Goal: Task Accomplishment & Management: Manage account settings

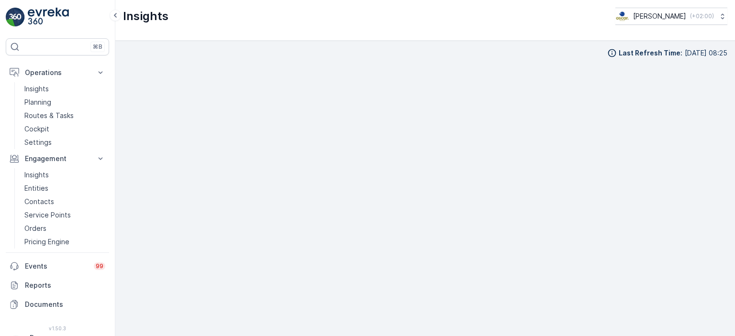
scroll to position [10, 0]
click at [38, 50] on div "⌘B" at bounding box center [57, 46] width 103 height 17
click at [35, 112] on p "Routes & Tasks" at bounding box center [48, 116] width 49 height 10
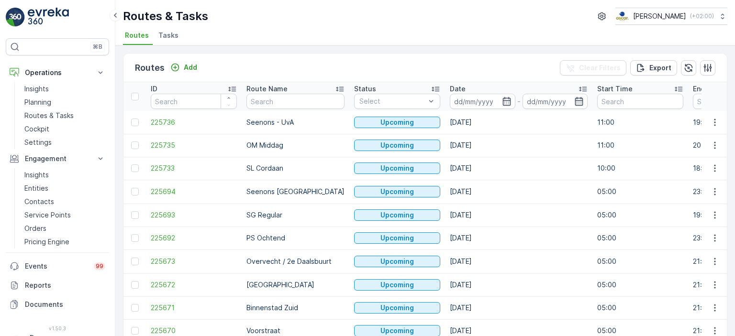
click at [166, 33] on span "Tasks" at bounding box center [168, 36] width 20 height 10
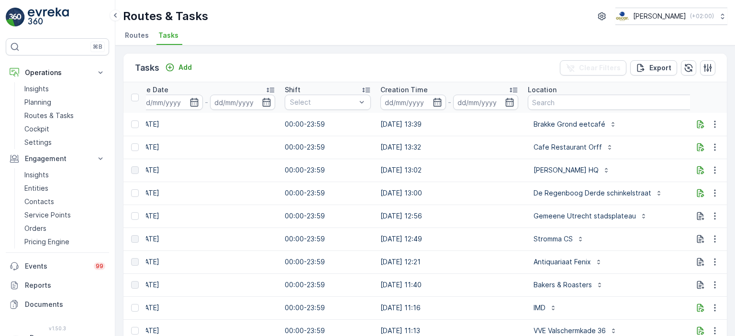
scroll to position [0, 566]
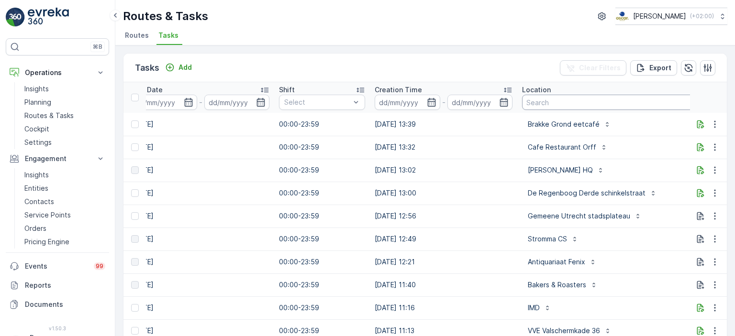
click at [551, 100] on input "text" at bounding box center [622, 102] width 201 height 15
type input "ono"
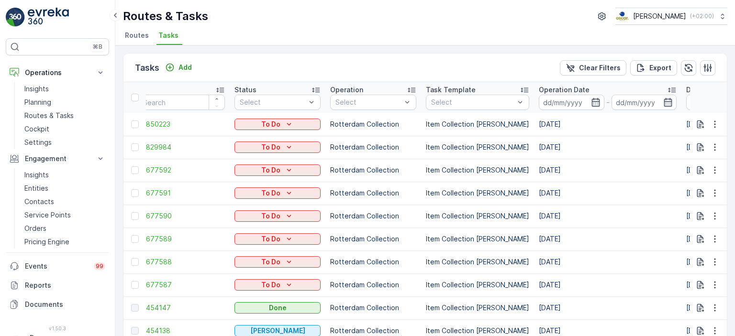
scroll to position [134, 0]
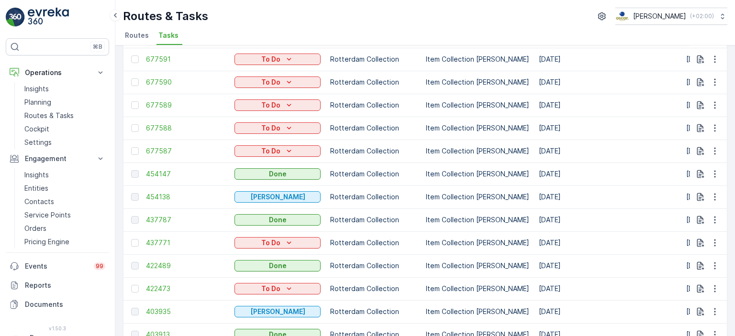
click at [534, 142] on td "[DATE]" at bounding box center [607, 151] width 147 height 23
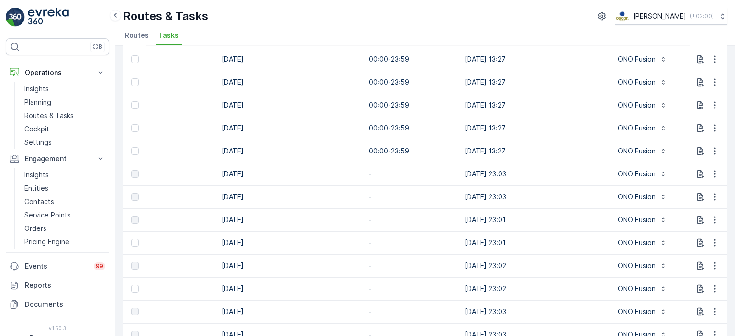
scroll to position [0, 0]
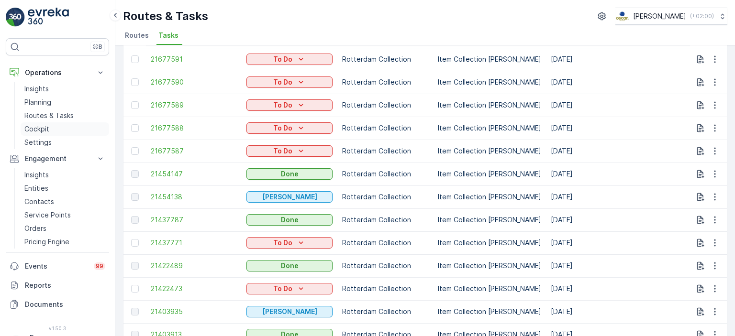
click at [33, 130] on p "Cockpit" at bounding box center [36, 129] width 25 height 10
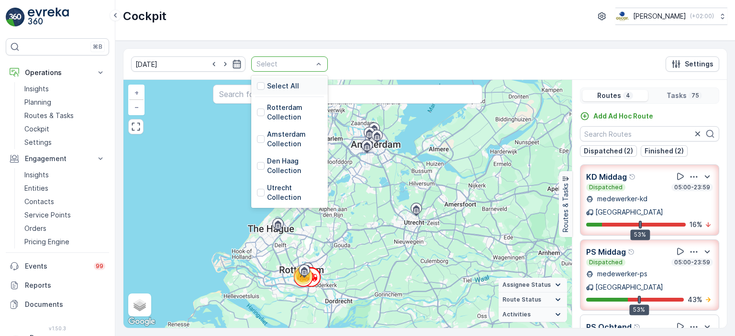
click at [293, 63] on div at bounding box center [284, 64] width 58 height 8
click at [257, 114] on div at bounding box center [261, 113] width 8 height 8
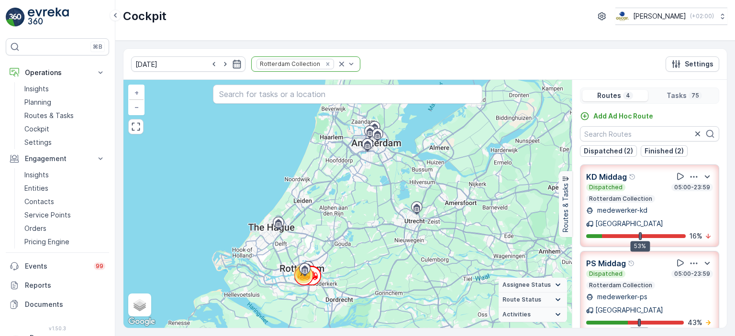
click at [656, 197] on div "Dispatched 05:00-23:59 Rotterdam Collection" at bounding box center [649, 193] width 127 height 19
click at [656, 183] on div "KD Middag" at bounding box center [649, 177] width 127 height 12
click at [656, 197] on div "Dispatched 05:00-23:59 Rotterdam Collection" at bounding box center [649, 193] width 127 height 19
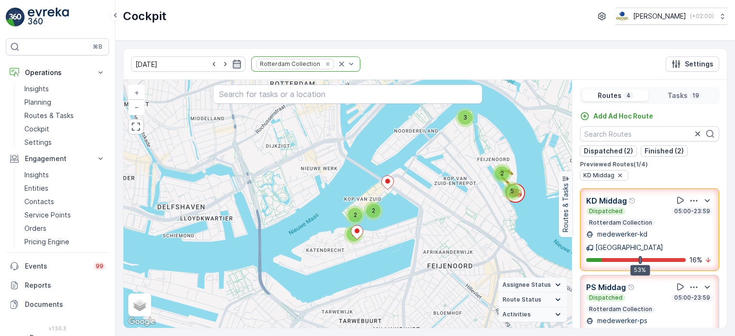
drag, startPoint x: 454, startPoint y: 165, endPoint x: 444, endPoint y: 180, distance: 18.6
click at [444, 180] on div "3 2 5 2 2 3 + − Satellite Roadmap Terrain Hybrid Leaflet Keyboard shortcuts Map…" at bounding box center [347, 204] width 448 height 248
click at [470, 116] on div "3" at bounding box center [465, 118] width 14 height 14
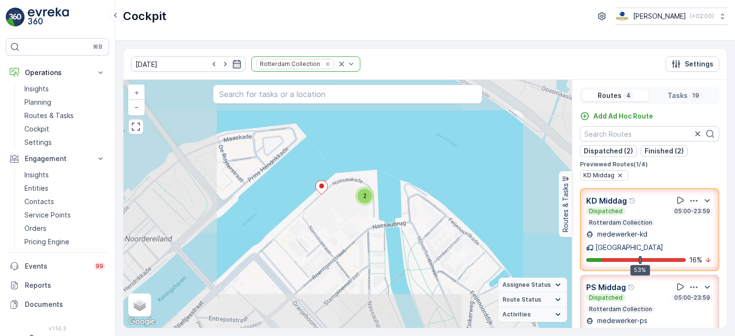
drag, startPoint x: 327, startPoint y: 260, endPoint x: 398, endPoint y: 147, distance: 132.9
click at [398, 147] on div "4 2 2 5 2 + − Satellite Roadmap Terrain Hybrid Leaflet Keyboard shortcuts Map D…" at bounding box center [347, 204] width 448 height 248
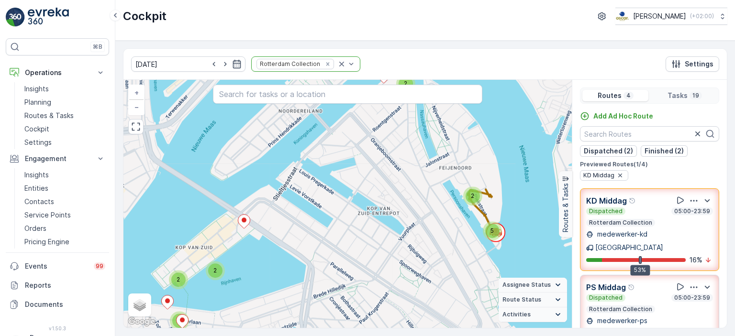
drag, startPoint x: 390, startPoint y: 185, endPoint x: 379, endPoint y: 154, distance: 33.6
click at [379, 154] on div "2 2 5 2 2 2 + − Satellite Roadmap Terrain Hybrid Leaflet Keyboard shortcuts Map…" at bounding box center [347, 204] width 448 height 248
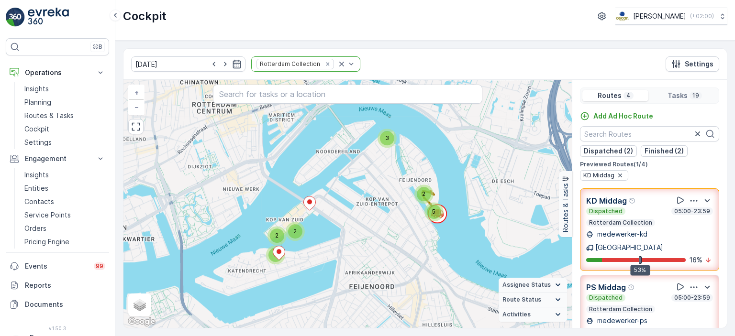
drag, startPoint x: 354, startPoint y: 210, endPoint x: 354, endPoint y: 238, distance: 28.2
click at [354, 238] on div "3 2 5 2 2 3 + − Satellite Roadmap Terrain Hybrid Leaflet Keyboard shortcuts Map…" at bounding box center [347, 204] width 448 height 248
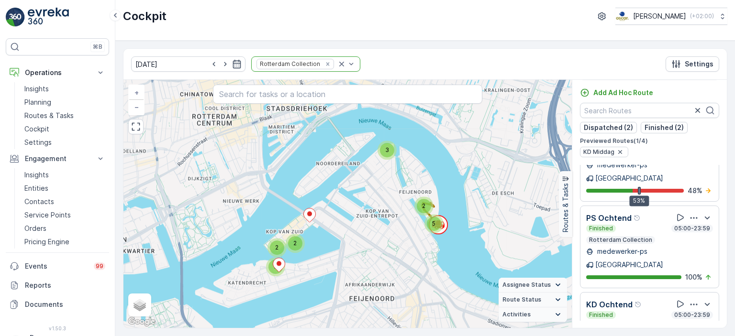
scroll to position [23, 0]
click at [644, 323] on p "Rotterdam Collection" at bounding box center [620, 327] width 65 height 8
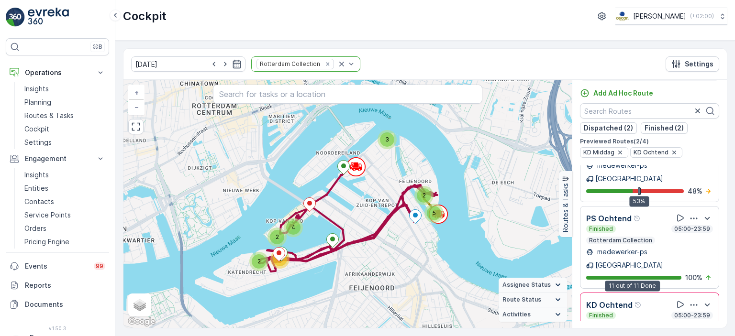
scroll to position [0, 0]
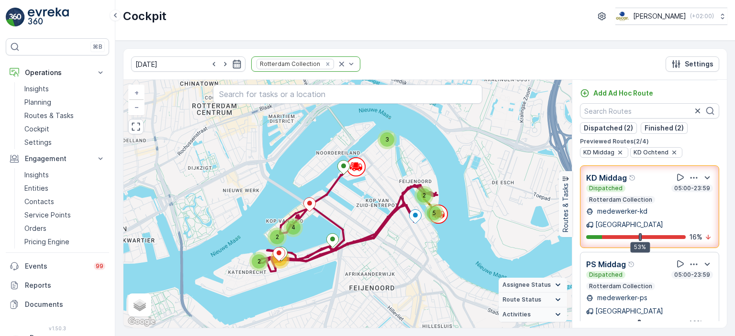
click at [643, 214] on p "medewerker-kd" at bounding box center [621, 212] width 52 height 10
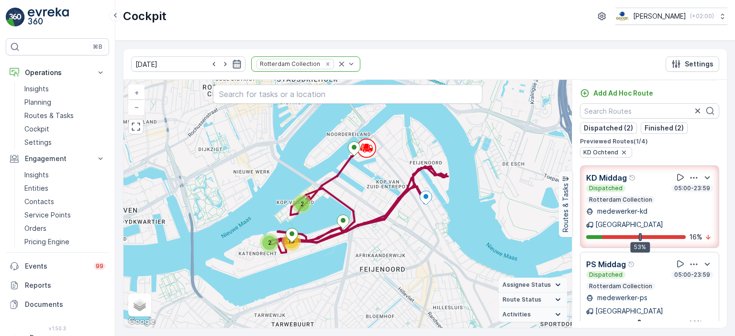
scroll to position [133, 0]
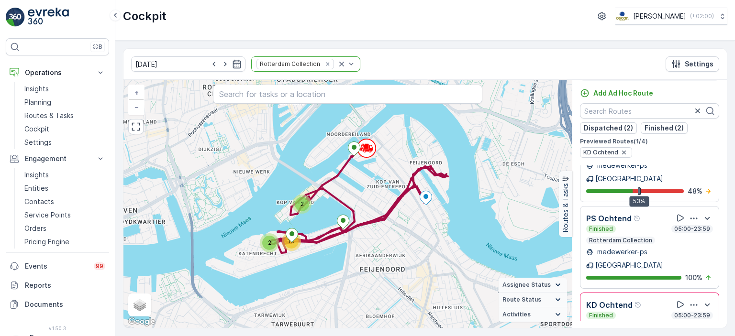
click at [637, 323] on p "Rotterdam Collection" at bounding box center [620, 327] width 65 height 8
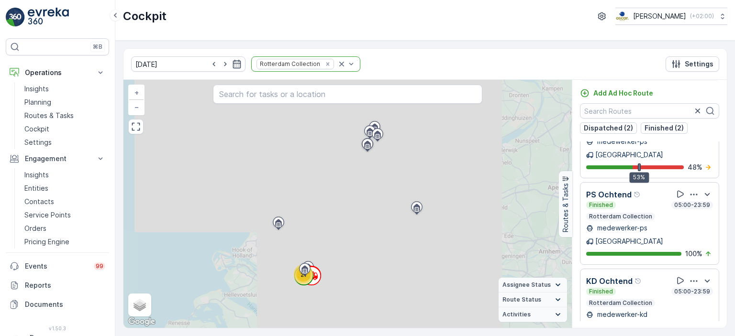
scroll to position [109, 0]
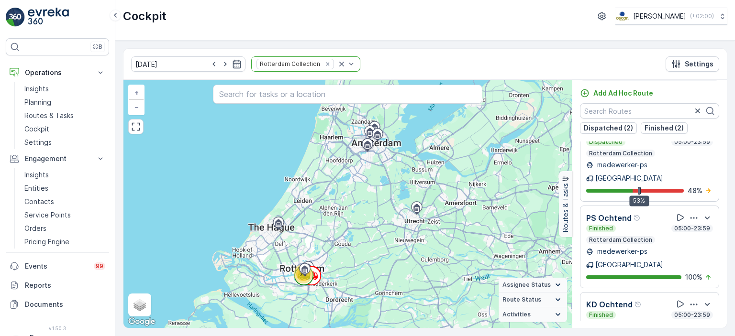
click at [637, 323] on p "Rotterdam Collection" at bounding box center [620, 327] width 65 height 8
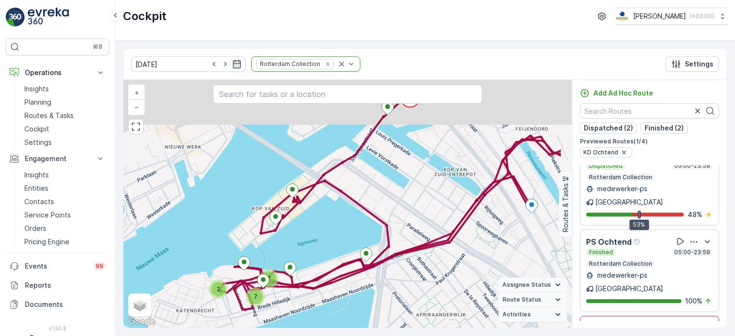
drag, startPoint x: 390, startPoint y: 209, endPoint x: 328, endPoint y: 261, distance: 81.5
click at [328, 261] on div "2 7 7 + − Satellite Roadmap Terrain Hybrid Leaflet Keyboard shortcuts Map Data …" at bounding box center [347, 204] width 448 height 248
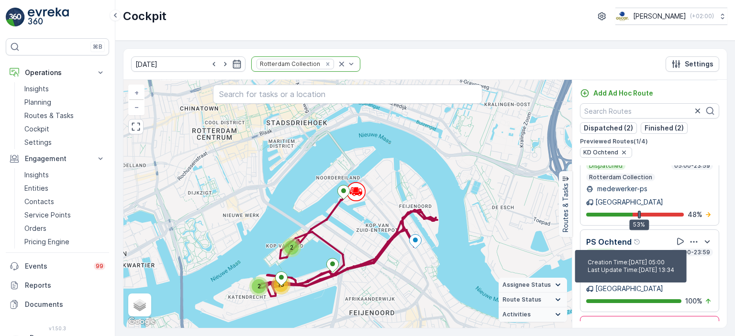
click at [635, 325] on div "Help Tooltip Icon" at bounding box center [638, 329] width 8 height 8
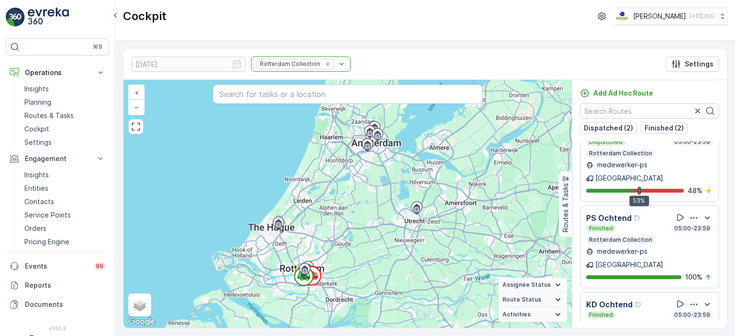
scroll to position [0, 0]
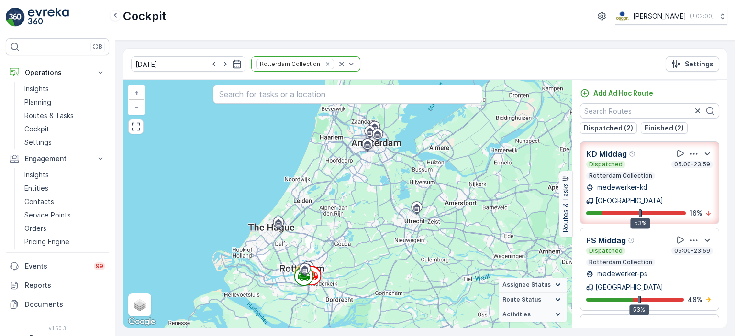
click at [647, 167] on div "Dispatched 05:00-23:59" at bounding box center [649, 165] width 127 height 8
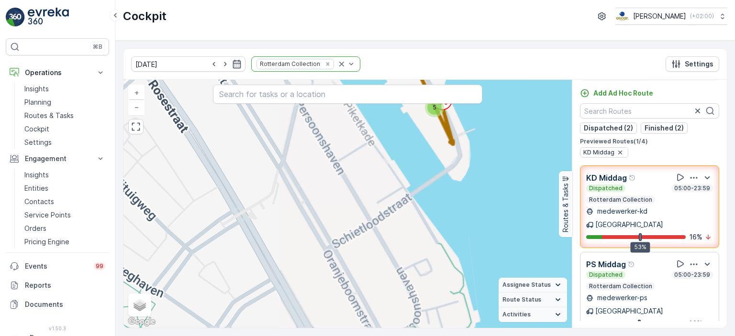
drag, startPoint x: 405, startPoint y: 151, endPoint x: 390, endPoint y: 269, distance: 119.1
click at [390, 269] on div "2 2 5 2 + − Satellite Roadmap Terrain Hybrid Leaflet Keyboard shortcuts Map Dat…" at bounding box center [347, 204] width 448 height 248
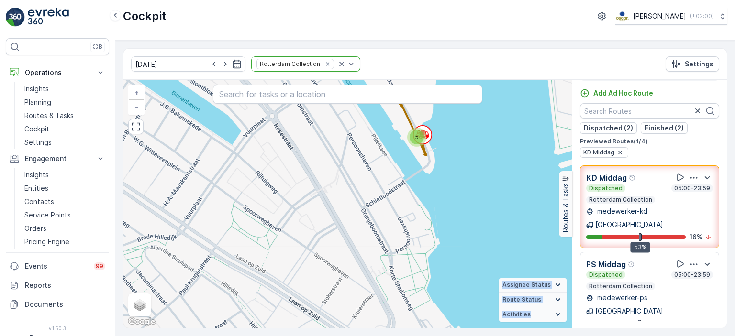
drag, startPoint x: 400, startPoint y: 203, endPoint x: 392, endPoint y: 269, distance: 66.9
click at [392, 269] on div "2 2 5 2 + − Satellite Roadmap Terrain Hybrid Leaflet Keyboard shortcuts Map Dat…" at bounding box center [347, 204] width 448 height 248
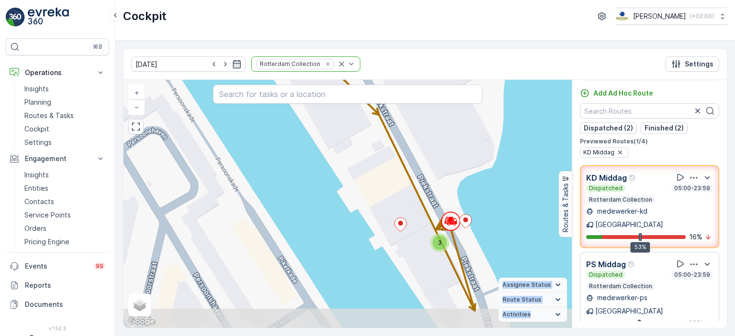
drag, startPoint x: 439, startPoint y: 228, endPoint x: 390, endPoint y: 202, distance: 55.0
click at [390, 202] on div "2 3 + − Satellite Roadmap Terrain Hybrid Leaflet Keyboard shortcuts Map Data Ma…" at bounding box center [347, 204] width 448 height 248
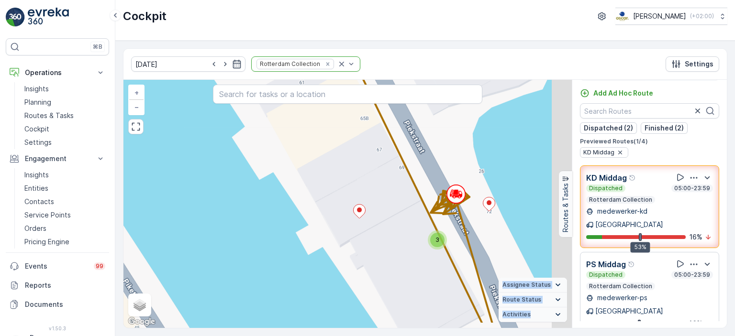
drag, startPoint x: 396, startPoint y: 194, endPoint x: 370, endPoint y: 163, distance: 40.4
click at [370, 163] on div "2 3 + − Satellite Roadmap Terrain Hybrid Leaflet Keyboard shortcuts Map Data Ma…" at bounding box center [347, 204] width 448 height 248
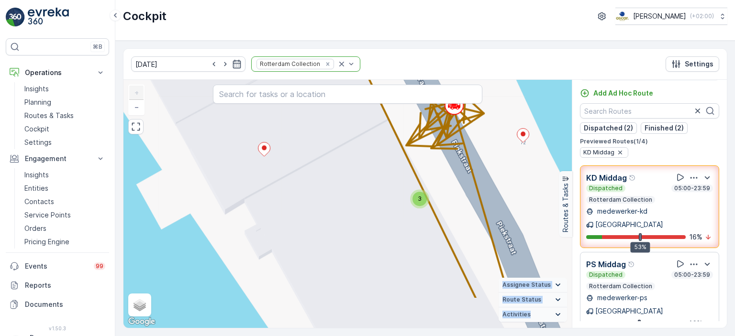
drag, startPoint x: 359, startPoint y: 149, endPoint x: 342, endPoint y: 121, distance: 33.1
click at [342, 121] on div "2 3 + − Satellite Roadmap Terrain Hybrid Leaflet Keyboard shortcuts Map Data Ma…" at bounding box center [347, 204] width 448 height 248
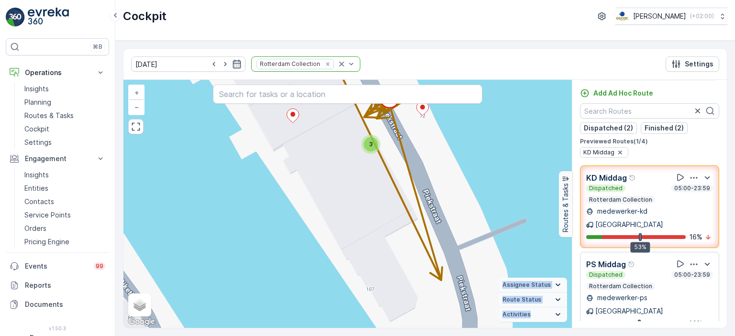
click at [354, 147] on div "2 3 + − Satellite Roadmap Terrain Hybrid Leaflet Keyboard shortcuts Map Data Ma…" at bounding box center [347, 204] width 448 height 248
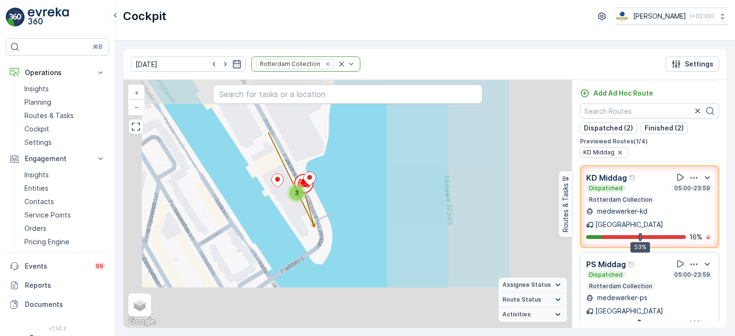
drag, startPoint x: 272, startPoint y: 209, endPoint x: 293, endPoint y: 289, distance: 83.1
click at [293, 289] on div "2 3 + − Satellite Roadmap Terrain Hybrid Leaflet Keyboard shortcuts Map Data Ma…" at bounding box center [347, 204] width 448 height 248
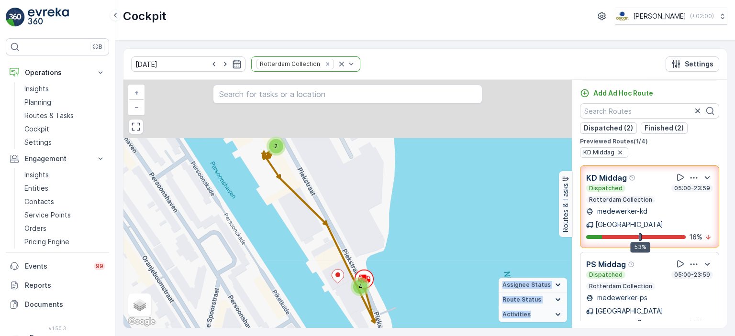
drag, startPoint x: 248, startPoint y: 187, endPoint x: 313, endPoint y: 290, distance: 122.0
click at [313, 290] on div "2 4 + − Satellite Roadmap Terrain Hybrid Leaflet Keyboard shortcuts Map Data Ma…" at bounding box center [347, 204] width 448 height 248
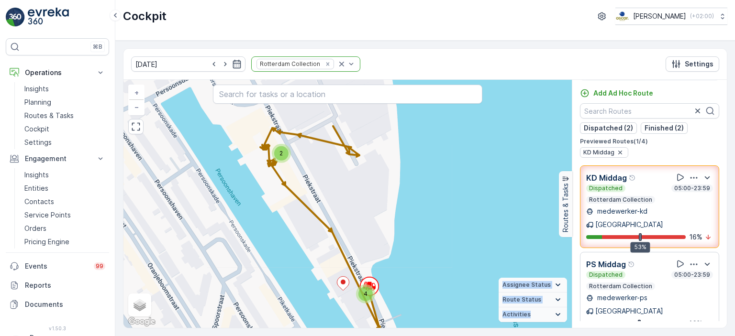
drag, startPoint x: 255, startPoint y: 201, endPoint x: 320, endPoint y: 267, distance: 92.4
click at [322, 269] on div "2 4 + − Satellite Roadmap Terrain Hybrid Leaflet Keyboard shortcuts Map Data Ma…" at bounding box center [347, 204] width 448 height 248
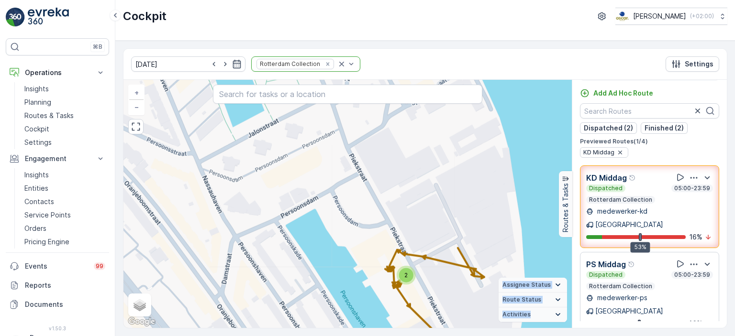
drag, startPoint x: 249, startPoint y: 200, endPoint x: 306, endPoint y: 254, distance: 78.9
click at [306, 254] on div "2 4 + − Satellite Roadmap Terrain Hybrid Leaflet Keyboard shortcuts Map Data Ma…" at bounding box center [347, 204] width 448 height 248
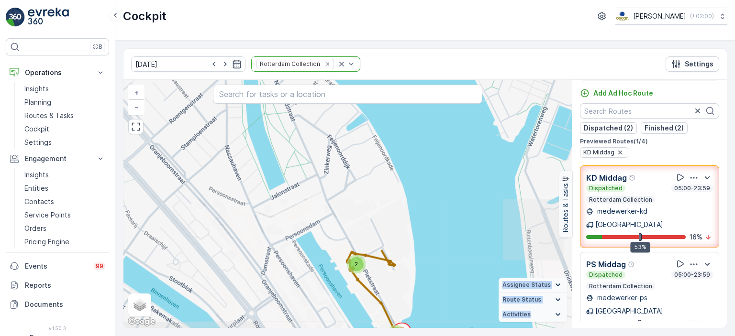
drag, startPoint x: 306, startPoint y: 253, endPoint x: 413, endPoint y: 217, distance: 113.2
click at [413, 217] on div "4 2 2 5 2 + − Satellite Roadmap Terrain Hybrid Leaflet Keyboard shortcuts Map D…" at bounding box center [347, 204] width 448 height 248
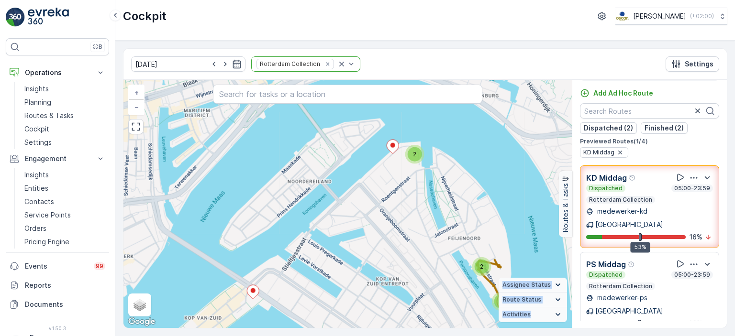
drag, startPoint x: 302, startPoint y: 262, endPoint x: 345, endPoint y: 306, distance: 61.6
click at [345, 306] on div "2 2 5 2 2 + − Satellite Roadmap Terrain Hybrid Leaflet Keyboard shortcuts Map D…" at bounding box center [347, 204] width 448 height 248
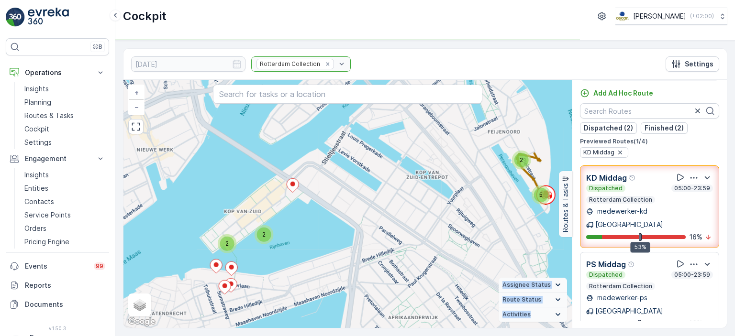
drag, startPoint x: 345, startPoint y: 306, endPoint x: 385, endPoint y: 199, distance: 113.8
click at [385, 199] on div "2 2 5 2 2 + − Satellite Roadmap Terrain Hybrid Leaflet Keyboard shortcuts Map D…" at bounding box center [347, 204] width 448 height 248
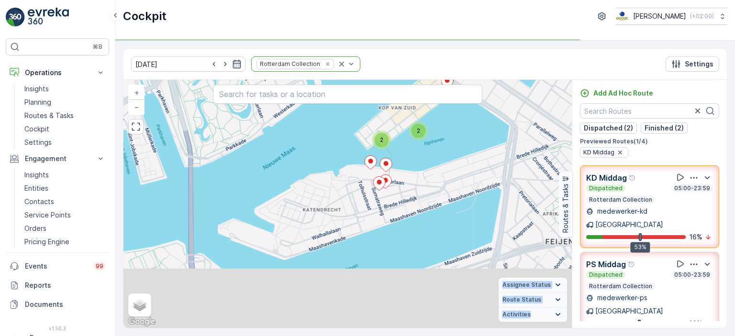
drag, startPoint x: 450, startPoint y: 217, endPoint x: 521, endPoint y: 173, distance: 83.8
click at [521, 173] on div "2 2 5 2 2 + − Satellite Roadmap Terrain Hybrid Leaflet Keyboard shortcuts Map D…" at bounding box center [347, 204] width 448 height 248
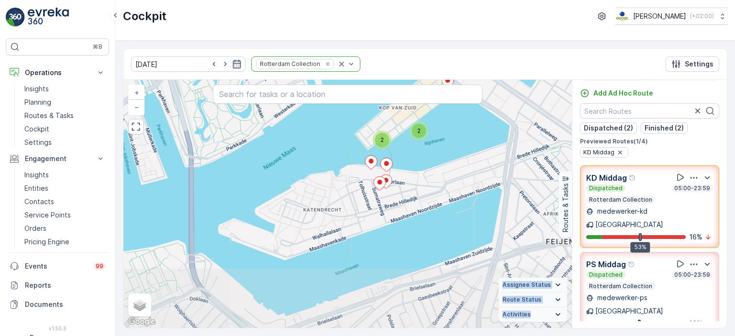
click at [521, 173] on div "2 2 5 2 2 + − Satellite Roadmap Terrain Hybrid Leaflet Keyboard shortcuts Map D…" at bounding box center [347, 204] width 448 height 248
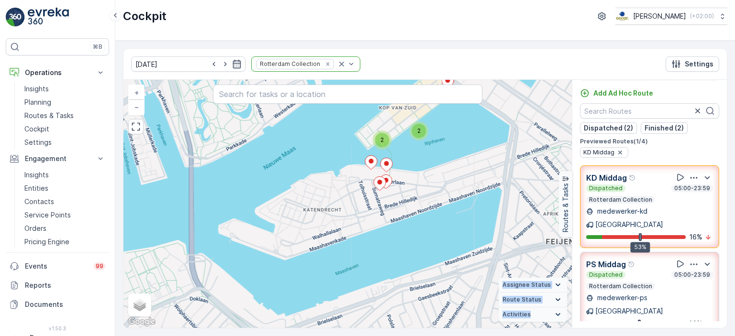
click at [545, 285] on span "Assignee Status" at bounding box center [526, 285] width 48 height 8
click at [519, 257] on span "Assignee Status" at bounding box center [526, 257] width 48 height 8
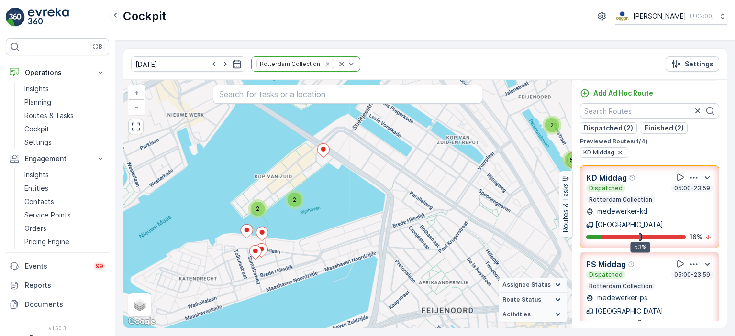
drag, startPoint x: 346, startPoint y: 310, endPoint x: 334, endPoint y: 319, distance: 15.7
click at [334, 319] on div "2 2 5 2 2 + − Satellite Roadmap Terrain Hybrid Leaflet Keyboard shortcuts Map D…" at bounding box center [347, 204] width 448 height 248
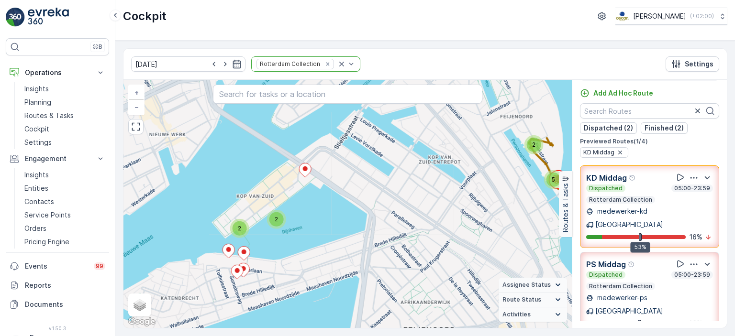
drag, startPoint x: 464, startPoint y: 226, endPoint x: 493, endPoint y: 199, distance: 39.9
click at [493, 199] on div "2 2 5 2 2 + − Satellite Roadmap Terrain Hybrid Leaflet Keyboard shortcuts Map D…" at bounding box center [347, 204] width 448 height 248
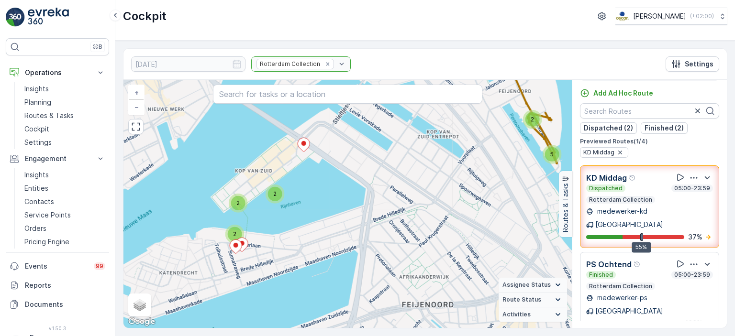
click at [38, 22] on img at bounding box center [48, 17] width 41 height 19
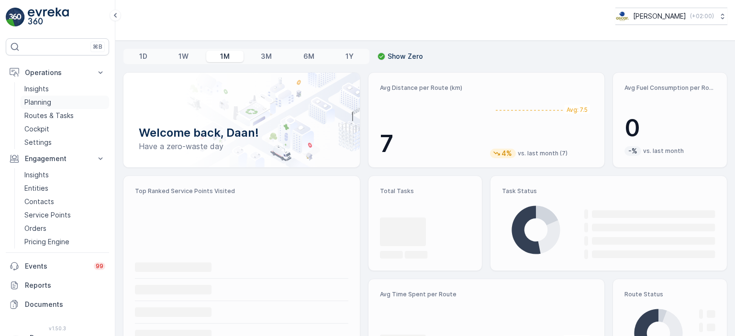
click at [43, 103] on p "Planning" at bounding box center [37, 103] width 27 height 10
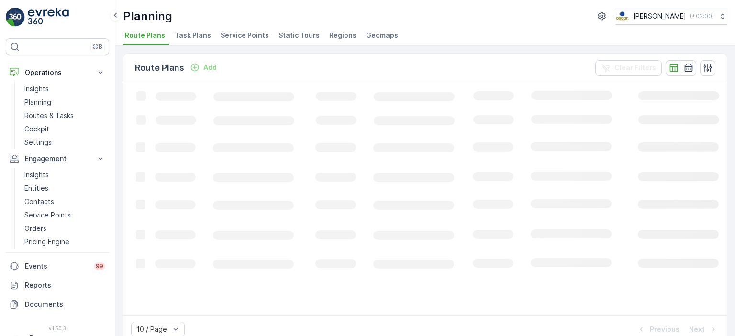
click at [193, 33] on span "Task Plans" at bounding box center [193, 36] width 36 height 10
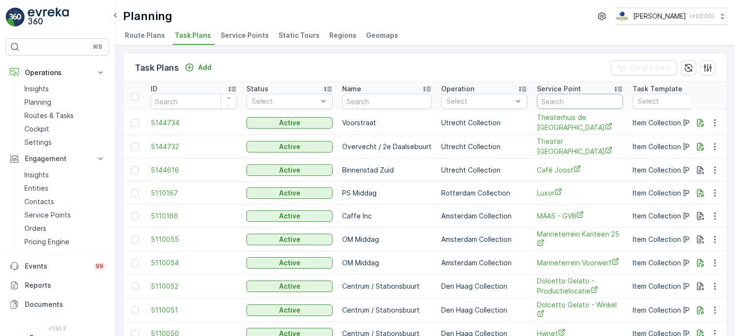
click at [589, 96] on input "text" at bounding box center [580, 101] width 86 height 15
type input "Orf"
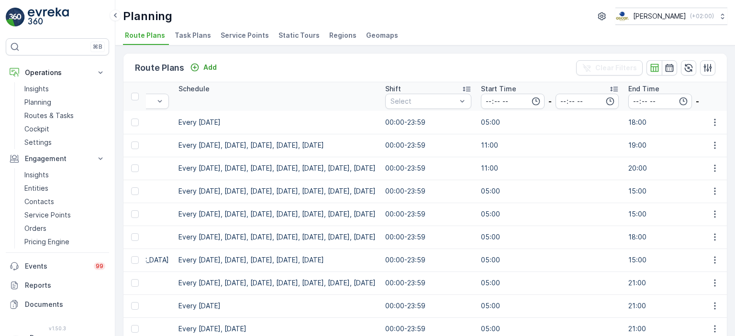
scroll to position [0, 859]
click at [192, 42] on li "Task Plans" at bounding box center [194, 37] width 42 height 16
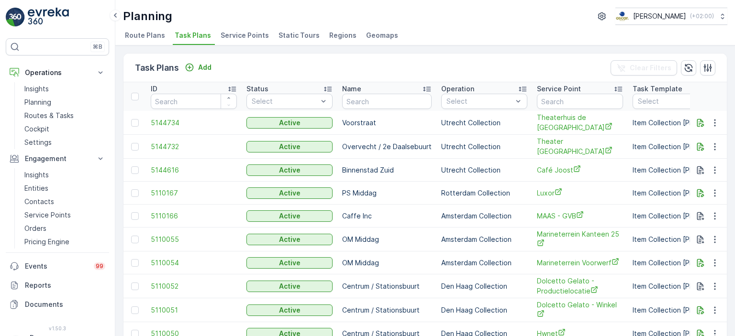
click at [138, 40] on li "Route Plans" at bounding box center [146, 37] width 46 height 16
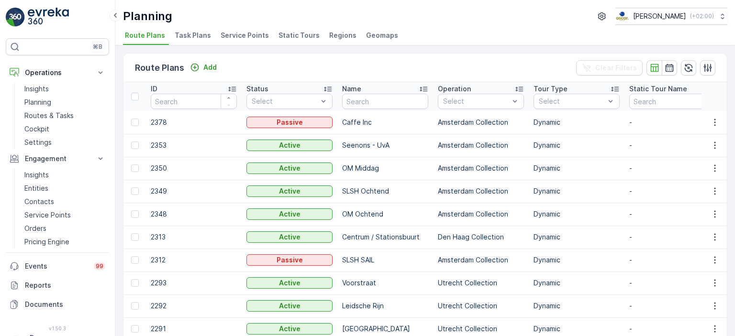
click at [197, 34] on span "Task Plans" at bounding box center [193, 36] width 36 height 10
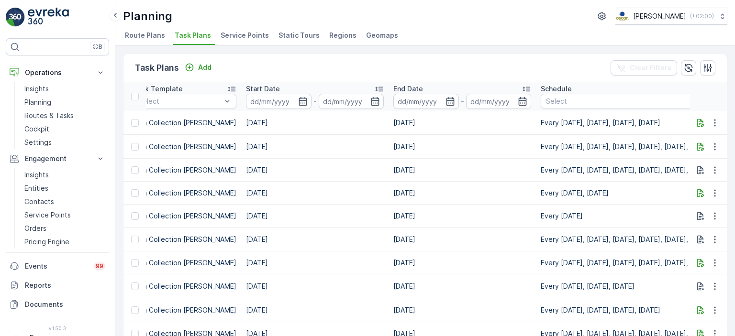
scroll to position [0, 239]
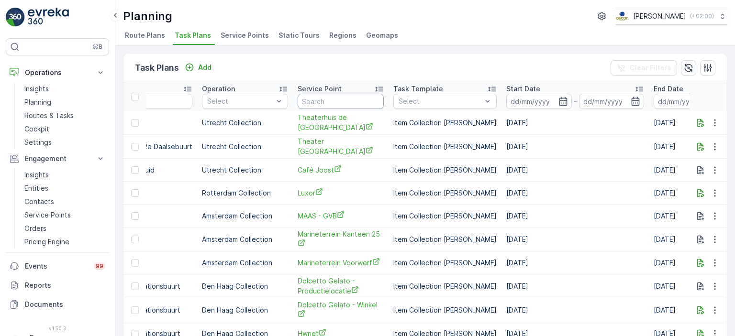
drag, startPoint x: 329, startPoint y: 101, endPoint x: 325, endPoint y: 107, distance: 6.9
click at [325, 107] on input "text" at bounding box center [341, 101] width 86 height 15
type input "Orff"
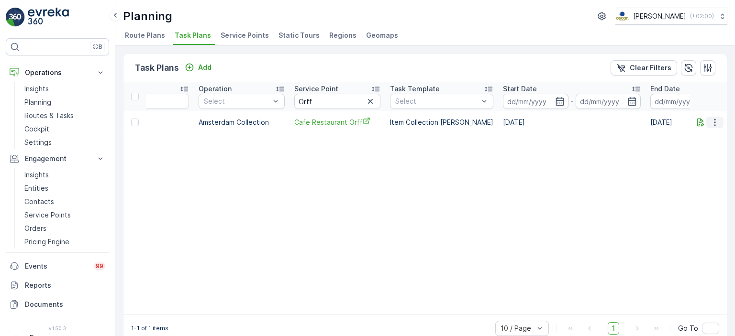
click at [714, 121] on icon "button" at bounding box center [714, 122] width 1 height 7
click at [698, 152] on span "Edit Task Plan" at bounding box center [698, 149] width 44 height 10
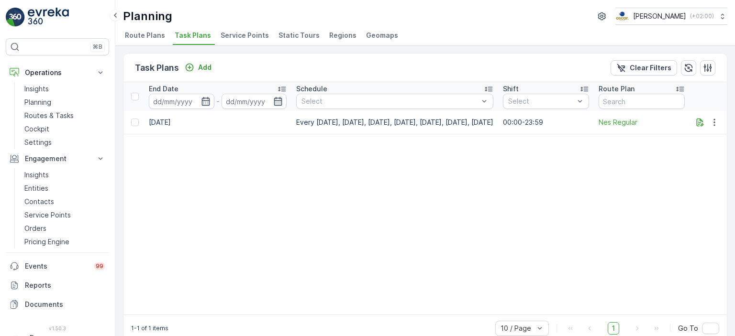
scroll to position [0, 768]
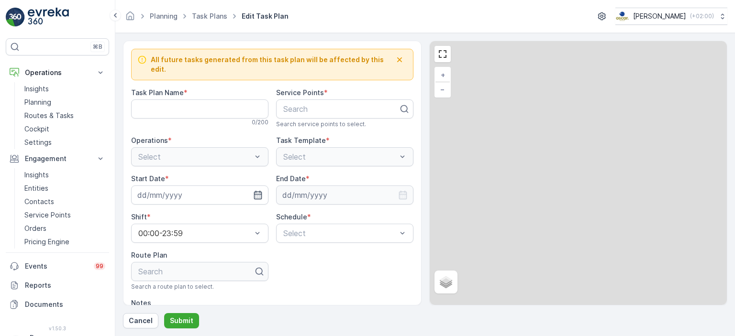
type Name "NR Regular"
type textarea "Go inside to report to staff. They will help open the wooden storage unit outsi…"
type input "[DATE]"
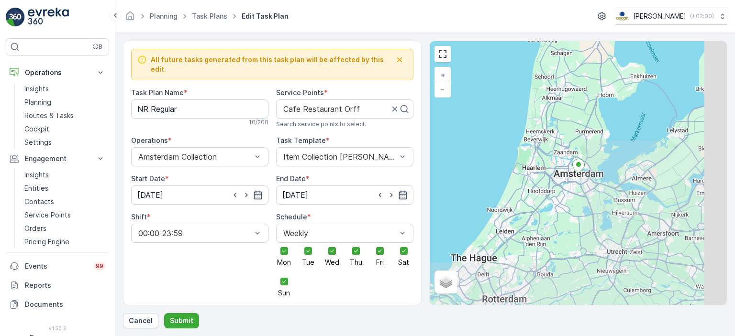
scroll to position [739, 0]
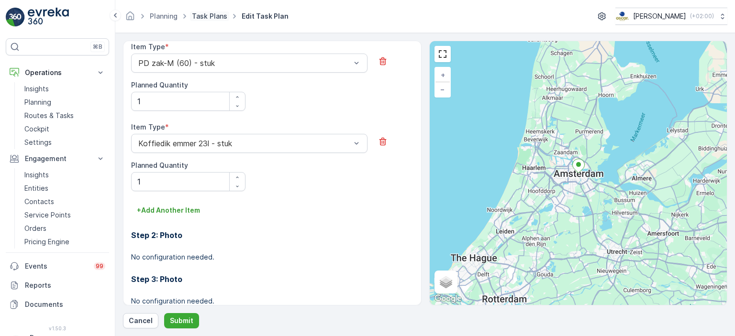
click at [208, 16] on link "Task Plans" at bounding box center [209, 16] width 35 height 8
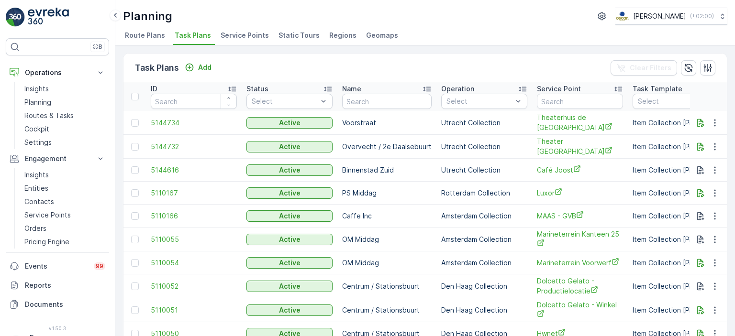
click at [33, 18] on img at bounding box center [48, 17] width 41 height 19
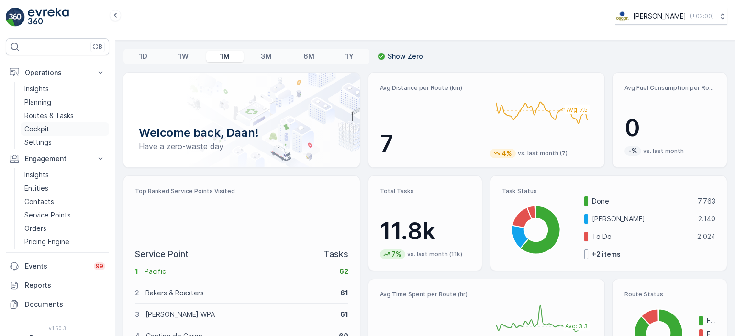
click at [42, 130] on p "Cockpit" at bounding box center [36, 129] width 25 height 10
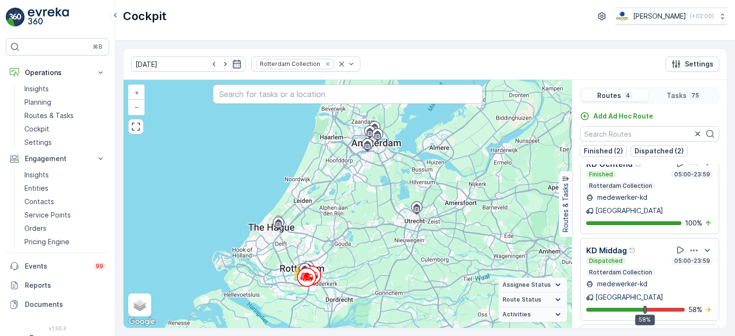
scroll to position [109, 0]
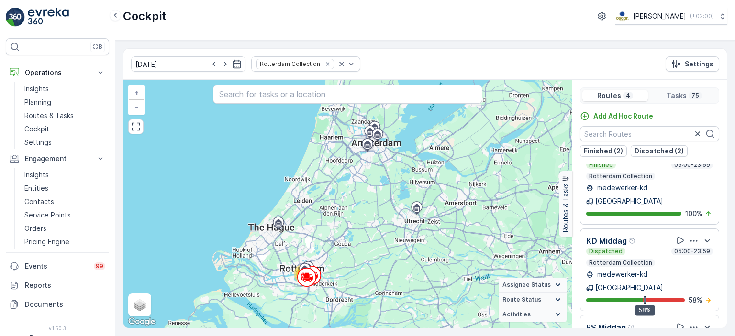
click at [634, 241] on div "[PERSON_NAME] Dispatched 05:00-23:59 Rotterdam Collection medewerker-kd [GEOGRA…" at bounding box center [649, 270] width 127 height 70
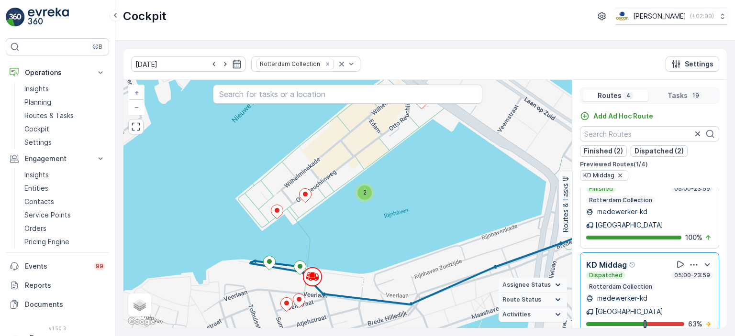
click at [43, 15] on img at bounding box center [48, 17] width 41 height 19
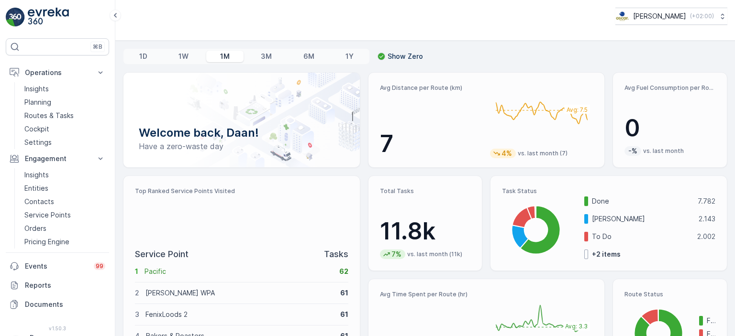
click at [47, 16] on img at bounding box center [48, 17] width 41 height 19
click at [66, 15] on img at bounding box center [48, 17] width 41 height 19
click at [44, 84] on p "Insights" at bounding box center [36, 89] width 24 height 10
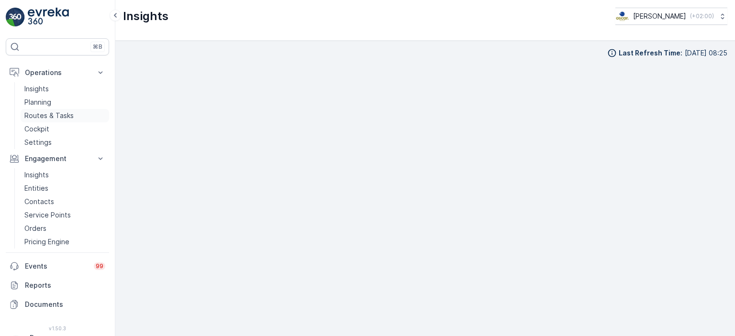
click at [54, 118] on p "Routes & Tasks" at bounding box center [48, 116] width 49 height 10
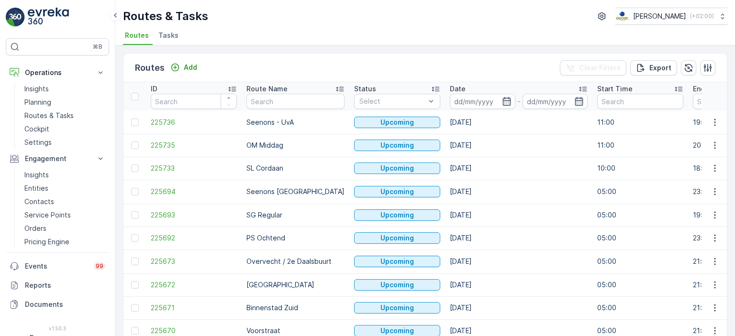
click at [171, 36] on span "Tasks" at bounding box center [168, 36] width 20 height 10
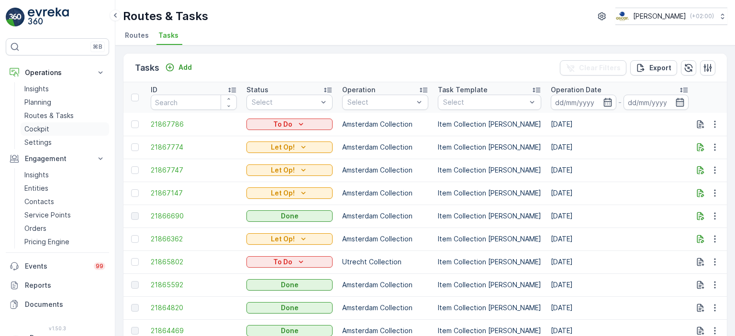
click at [34, 130] on p "Cockpit" at bounding box center [36, 129] width 25 height 10
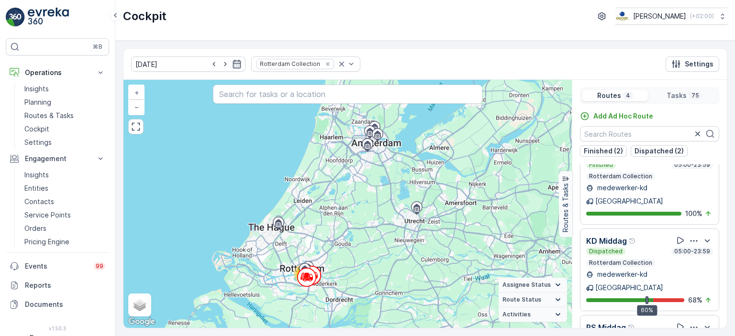
scroll to position [23, 0]
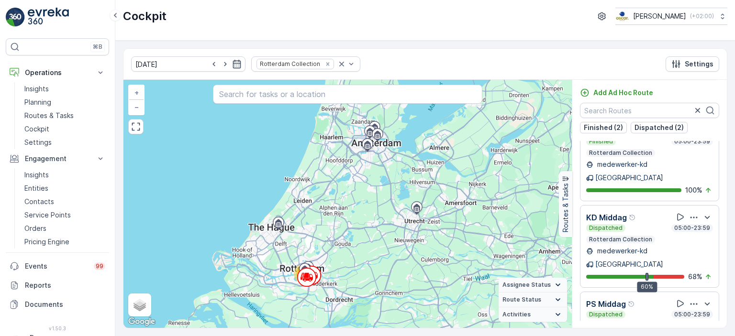
click at [643, 246] on p "medewerker-kd" at bounding box center [621, 251] width 52 height 10
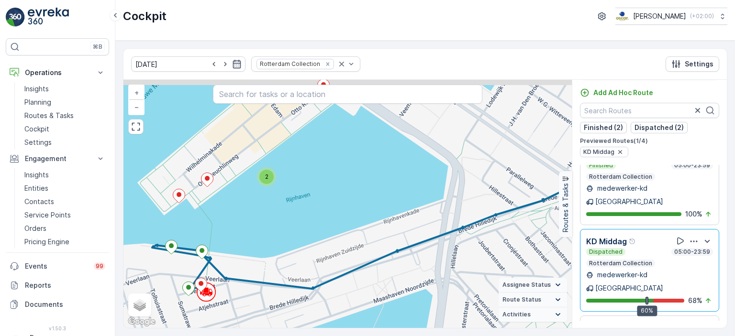
drag, startPoint x: 351, startPoint y: 174, endPoint x: 341, endPoint y: 217, distance: 44.2
click at [341, 217] on div "2 2 5 2 + − Satellite Roadmap Terrain Hybrid Leaflet Keyboard shortcuts Map Dat…" at bounding box center [347, 204] width 448 height 248
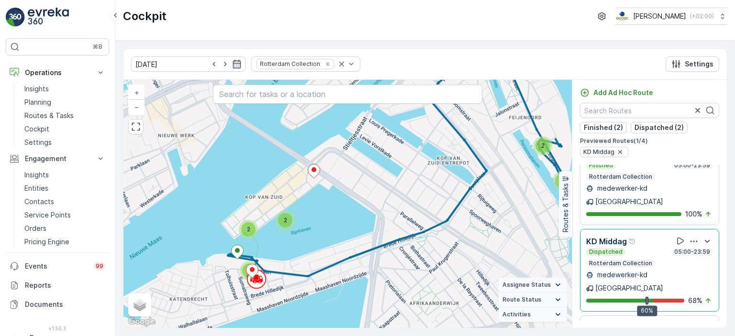
drag, startPoint x: 428, startPoint y: 201, endPoint x: 378, endPoint y: 231, distance: 58.2
click at [378, 231] on div "2 2 5 2 2 2 + − Satellite Roadmap Terrain Hybrid Leaflet Keyboard shortcuts Map…" at bounding box center [347, 204] width 448 height 248
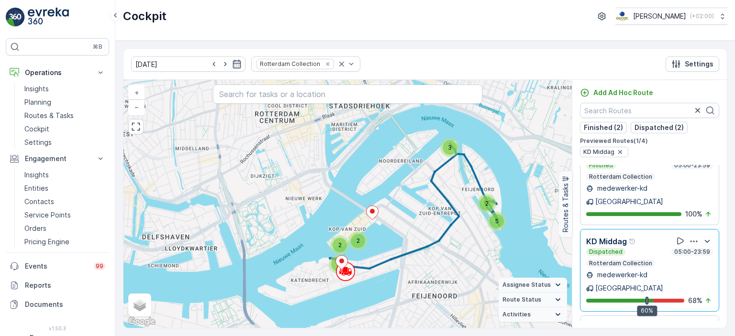
drag, startPoint x: 324, startPoint y: 242, endPoint x: 367, endPoint y: 248, distance: 43.5
click at [367, 248] on div "3 2 5 2 2 3 + − Satellite Roadmap Terrain Hybrid Leaflet Keyboard shortcuts Map…" at bounding box center [347, 204] width 448 height 248
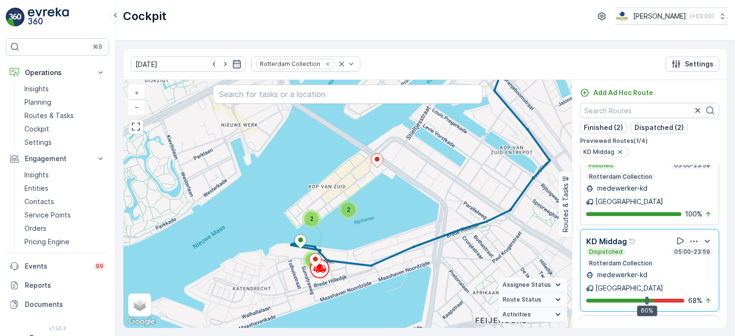
drag, startPoint x: 330, startPoint y: 267, endPoint x: 329, endPoint y: 238, distance: 29.2
click at [329, 238] on div "2 2 5 2 2 2 + − Satellite Roadmap Terrain Hybrid Leaflet Keyboard shortcuts Map…" at bounding box center [347, 204] width 448 height 248
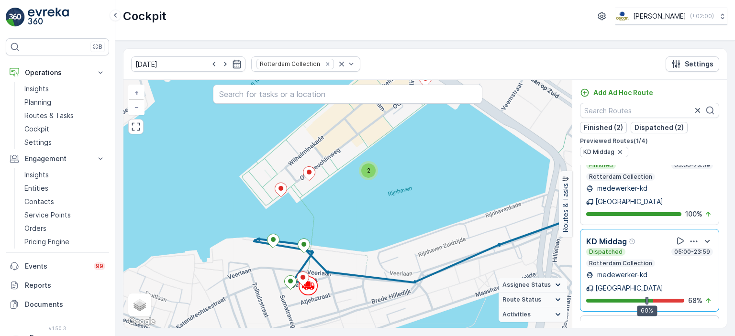
drag, startPoint x: 413, startPoint y: 233, endPoint x: 398, endPoint y: 225, distance: 17.1
click at [398, 225] on div "2 2 5 2 + − Satellite Roadmap Terrain Hybrid Leaflet Keyboard shortcuts Map Dat…" at bounding box center [347, 204] width 448 height 248
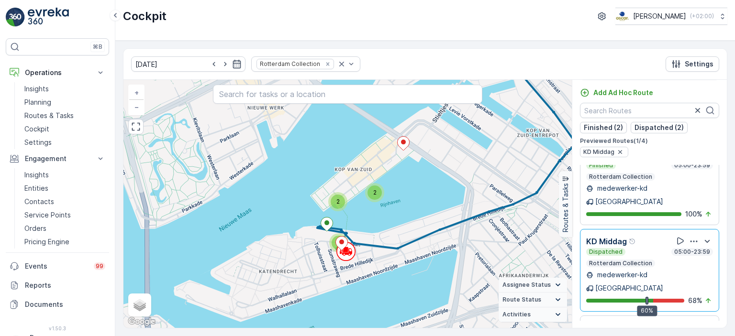
drag, startPoint x: 444, startPoint y: 211, endPoint x: 387, endPoint y: 238, distance: 63.2
click at [387, 238] on div "2 2 5 2 2 2 + − Satellite Roadmap Terrain Hybrid Leaflet Keyboard shortcuts Map…" at bounding box center [347, 204] width 448 height 248
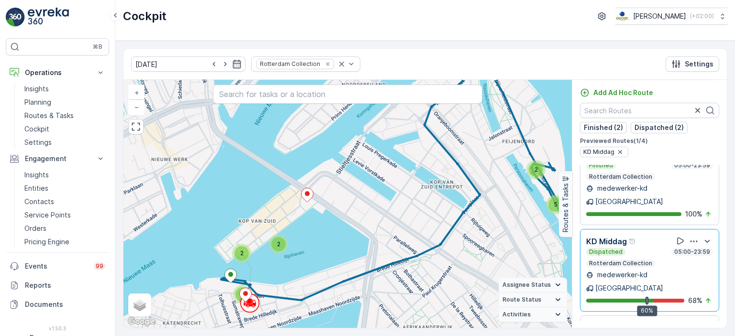
drag, startPoint x: 442, startPoint y: 197, endPoint x: 400, endPoint y: 224, distance: 49.8
click at [400, 224] on div "2 2 5 2 2 2 + − Satellite Roadmap Terrain Hybrid Leaflet Keyboard shortcuts Map…" at bounding box center [347, 204] width 448 height 248
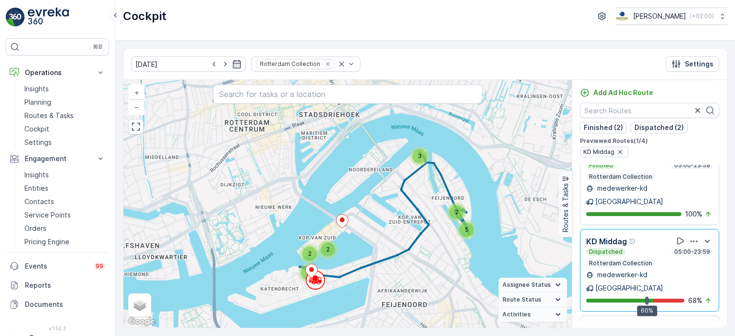
drag, startPoint x: 400, startPoint y: 224, endPoint x: 387, endPoint y: 245, distance: 25.1
click at [387, 245] on div "3 2 5 2 2 3 + − Satellite Roadmap Terrain Hybrid Leaflet Keyboard shortcuts Map…" at bounding box center [347, 204] width 448 height 248
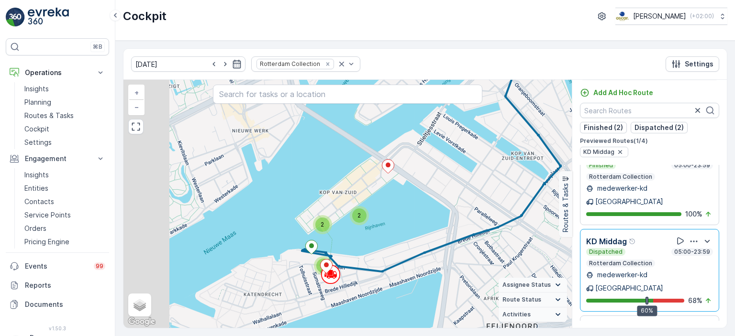
drag, startPoint x: 310, startPoint y: 262, endPoint x: 410, endPoint y: 209, distance: 112.4
click at [410, 209] on div "2 2 5 2 2 2 + − Satellite Roadmap Terrain Hybrid Leaflet Keyboard shortcuts Map…" at bounding box center [347, 204] width 448 height 248
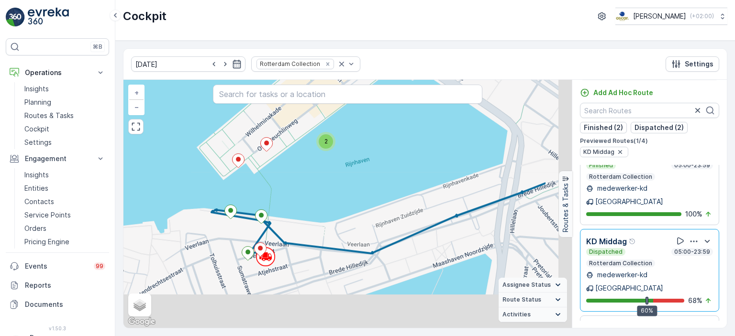
drag, startPoint x: 478, startPoint y: 235, endPoint x: 398, endPoint y: 168, distance: 104.7
click at [398, 168] on div "2 2 5 2 + − Satellite Roadmap Terrain Hybrid Leaflet Keyboard shortcuts Map Dat…" at bounding box center [347, 204] width 448 height 248
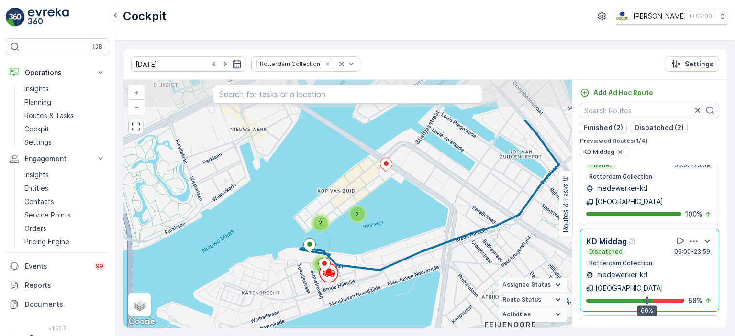
click at [399, 233] on div "2 2 5 2 2 2 + − Satellite Roadmap Terrain Hybrid Leaflet Keyboard shortcuts Map…" at bounding box center [347, 204] width 448 height 248
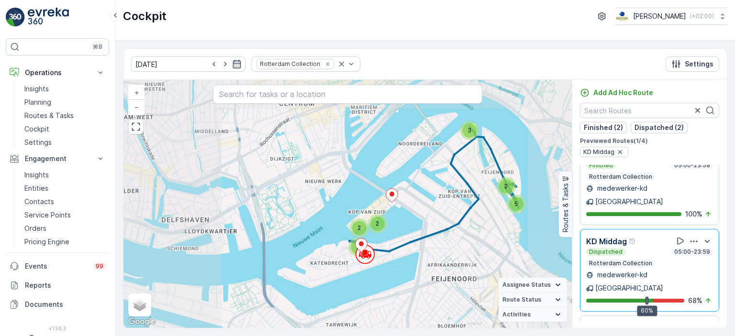
click at [380, 266] on div "2 2 3 2 5 2 2 3 + − Satellite Roadmap Terrain Hybrid Leaflet Keyboard shortcuts…" at bounding box center [347, 204] width 448 height 248
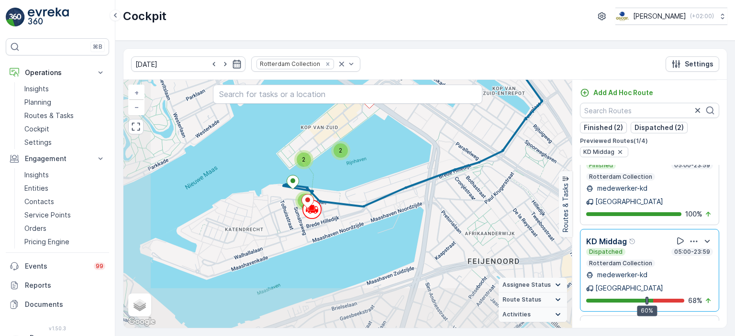
drag, startPoint x: 379, startPoint y: 199, endPoint x: 404, endPoint y: 164, distance: 42.8
click at [404, 164] on div "2 2 5 2 2 2 + − Satellite Roadmap Terrain Hybrid Leaflet Keyboard shortcuts Map…" at bounding box center [347, 204] width 448 height 248
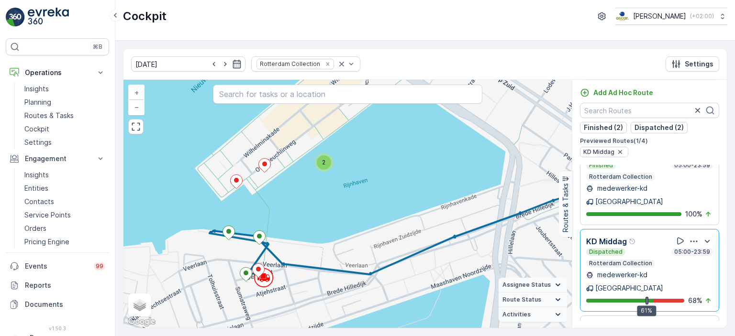
drag, startPoint x: 350, startPoint y: 178, endPoint x: 339, endPoint y: 240, distance: 62.8
click at [339, 240] on div "2 2 5 2 + − Satellite Roadmap Terrain Hybrid Leaflet Keyboard shortcuts Map Dat…" at bounding box center [347, 204] width 448 height 248
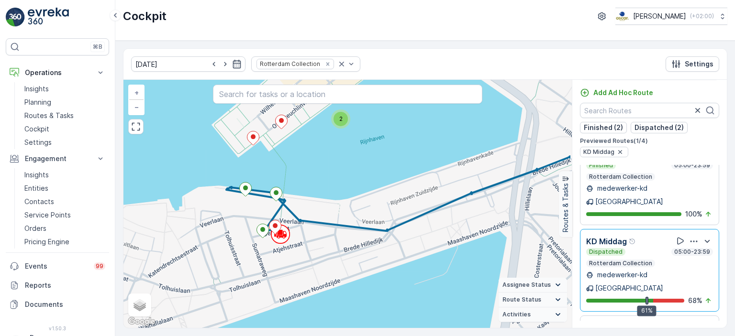
drag, startPoint x: 431, startPoint y: 189, endPoint x: 385, endPoint y: 166, distance: 51.1
click at [385, 166] on div "2 2 5 2 + − Satellite Roadmap Terrain Hybrid Leaflet Keyboard shortcuts Map Dat…" at bounding box center [347, 204] width 448 height 248
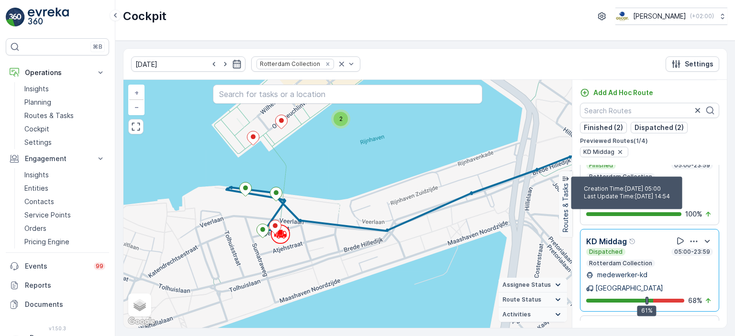
click at [632, 238] on icon "Help Tooltip Icon" at bounding box center [632, 241] width 7 height 7
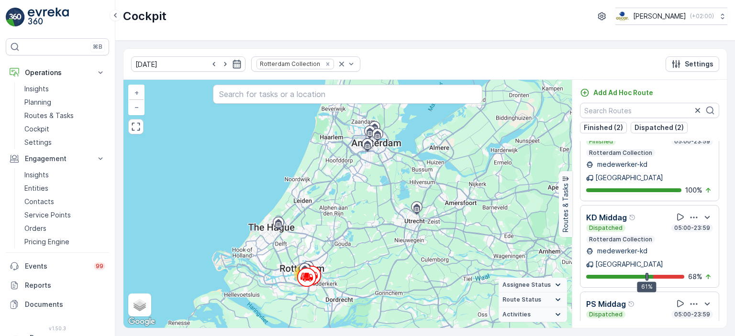
click at [632, 236] on p "Rotterdam Collection" at bounding box center [620, 240] width 65 height 8
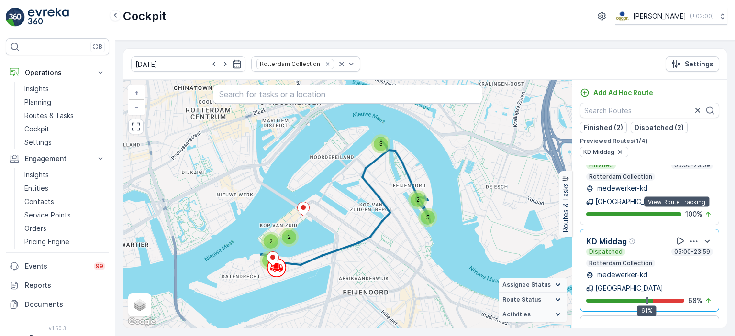
click at [676, 236] on icon at bounding box center [681, 241] width 10 height 10
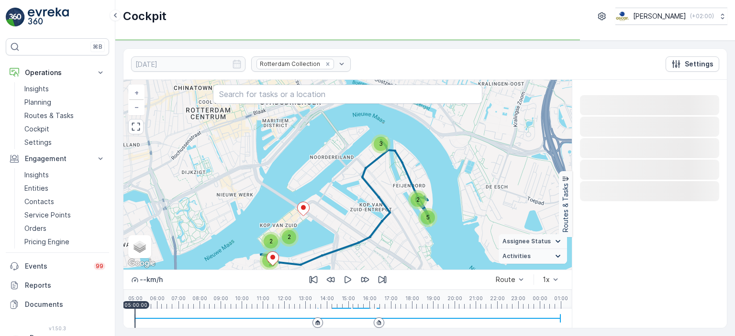
scroll to position [0, 0]
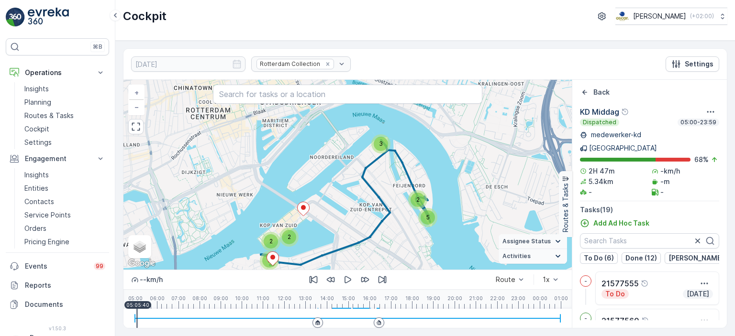
drag, startPoint x: 134, startPoint y: 314, endPoint x: 176, endPoint y: 311, distance: 41.8
click at [137, 311] on div at bounding box center [136, 318] width 1 height 19
drag, startPoint x: 165, startPoint y: 316, endPoint x: 287, endPoint y: 310, distance: 122.1
click at [275, 313] on div at bounding box center [347, 318] width 425 height 19
click at [314, 315] on div at bounding box center [347, 318] width 425 height 19
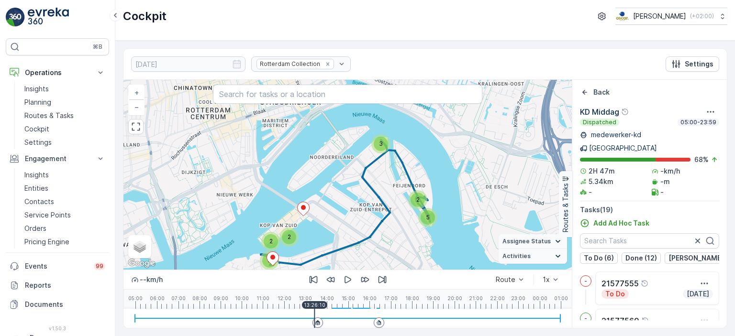
click at [319, 313] on div at bounding box center [347, 318] width 425 height 19
click at [355, 313] on div at bounding box center [347, 318] width 425 height 19
click at [337, 314] on div at bounding box center [347, 318] width 425 height 19
click at [331, 314] on div at bounding box center [347, 318] width 425 height 19
click at [343, 315] on div at bounding box center [347, 318] width 425 height 19
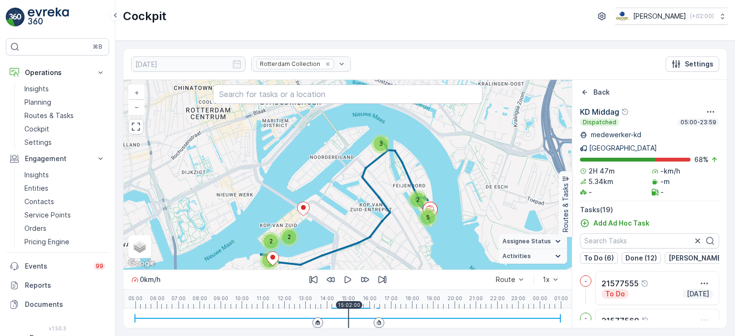
click at [369, 315] on div at bounding box center [347, 318] width 425 height 19
click at [380, 315] on div at bounding box center [347, 318] width 425 height 19
click at [375, 315] on div at bounding box center [347, 318] width 425 height 19
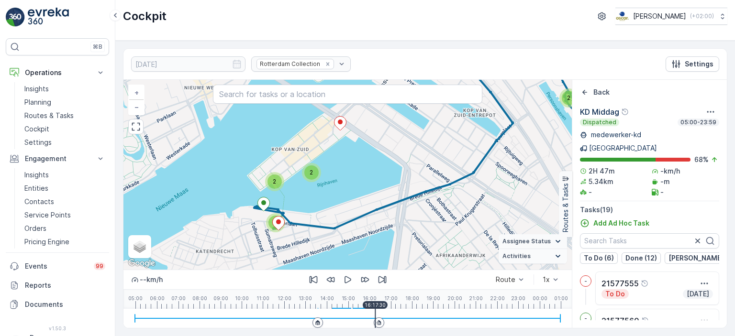
drag, startPoint x: 294, startPoint y: 252, endPoint x: 388, endPoint y: 193, distance: 111.8
click at [388, 193] on div "2 2 5 2 2 2 + − Satellite Roadmap Terrain Hybrid Leaflet Keyboard shortcuts Map…" at bounding box center [347, 175] width 448 height 190
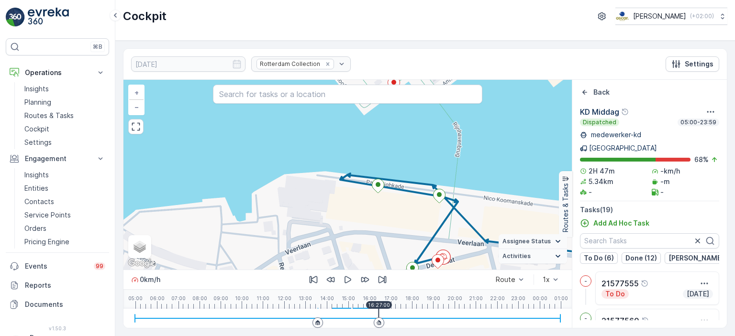
drag, startPoint x: 374, startPoint y: 314, endPoint x: 378, endPoint y: 318, distance: 6.1
click at [378, 318] on div at bounding box center [347, 318] width 425 height 19
click at [310, 63] on div "Rotterdam Collection" at bounding box center [301, 63] width 100 height 15
click at [308, 63] on div "Rotterdam Collection" at bounding box center [301, 63] width 100 height 15
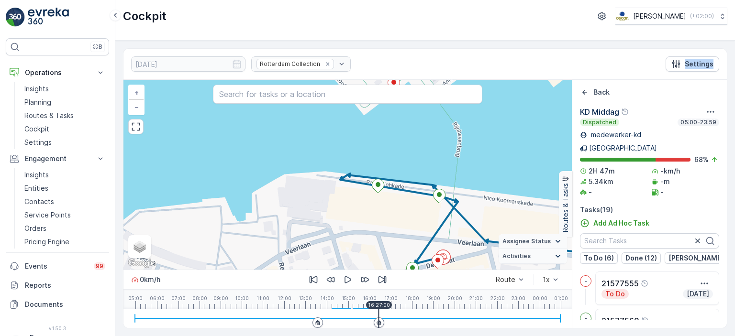
click at [308, 63] on div "Rotterdam Collection" at bounding box center [301, 63] width 100 height 15
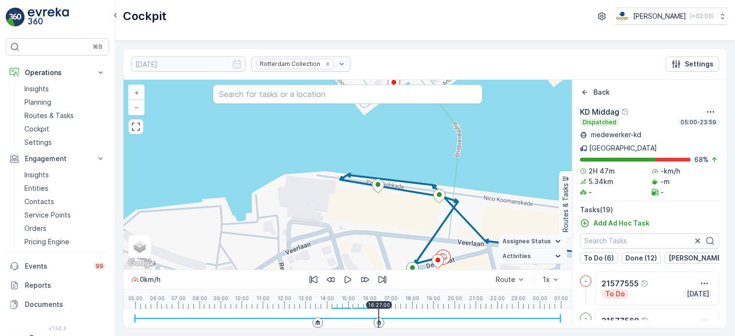
click at [391, 66] on div "[DATE] Rotterdam Collection Settings" at bounding box center [424, 64] width 603 height 31
click at [325, 66] on div "Rotterdam Collection" at bounding box center [301, 63] width 100 height 15
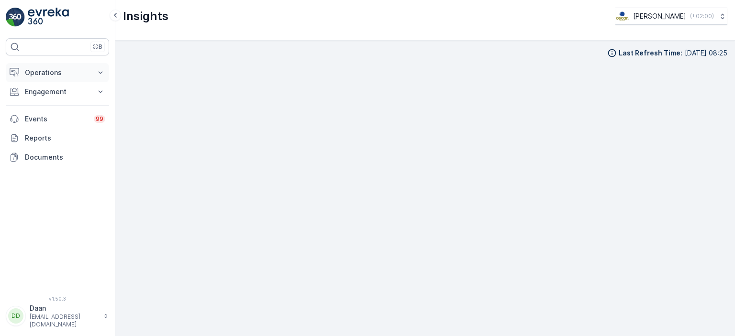
click at [71, 76] on p "Operations" at bounding box center [57, 73] width 65 height 10
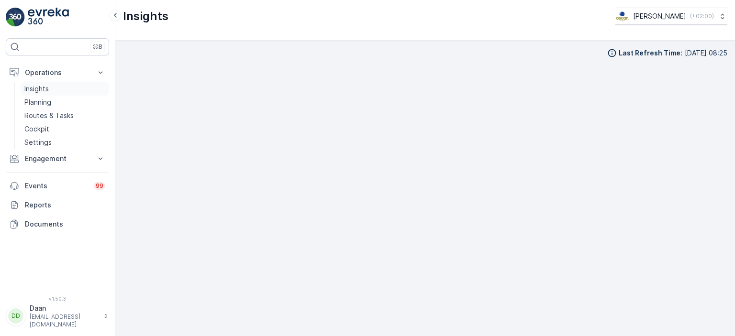
click at [34, 85] on p "Insights" at bounding box center [36, 89] width 24 height 10
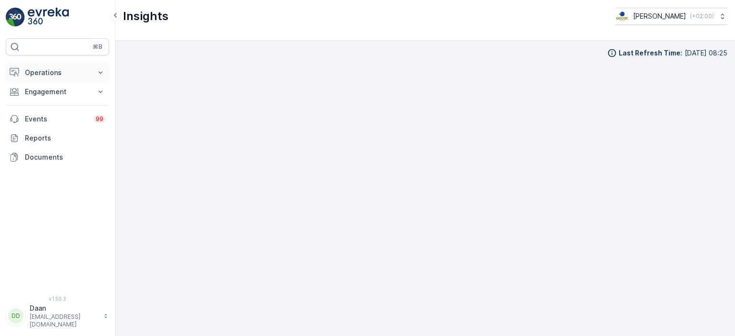
click at [85, 76] on p "Operations" at bounding box center [57, 73] width 65 height 10
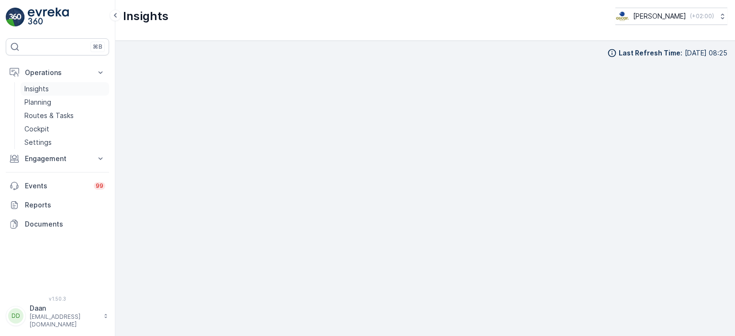
click at [45, 90] on p "Insights" at bounding box center [36, 89] width 24 height 10
click at [486, 34] on div "Insights Oscar Circulair ( +02:00 )" at bounding box center [425, 20] width 620 height 41
